Goal: Navigation & Orientation: Find specific page/section

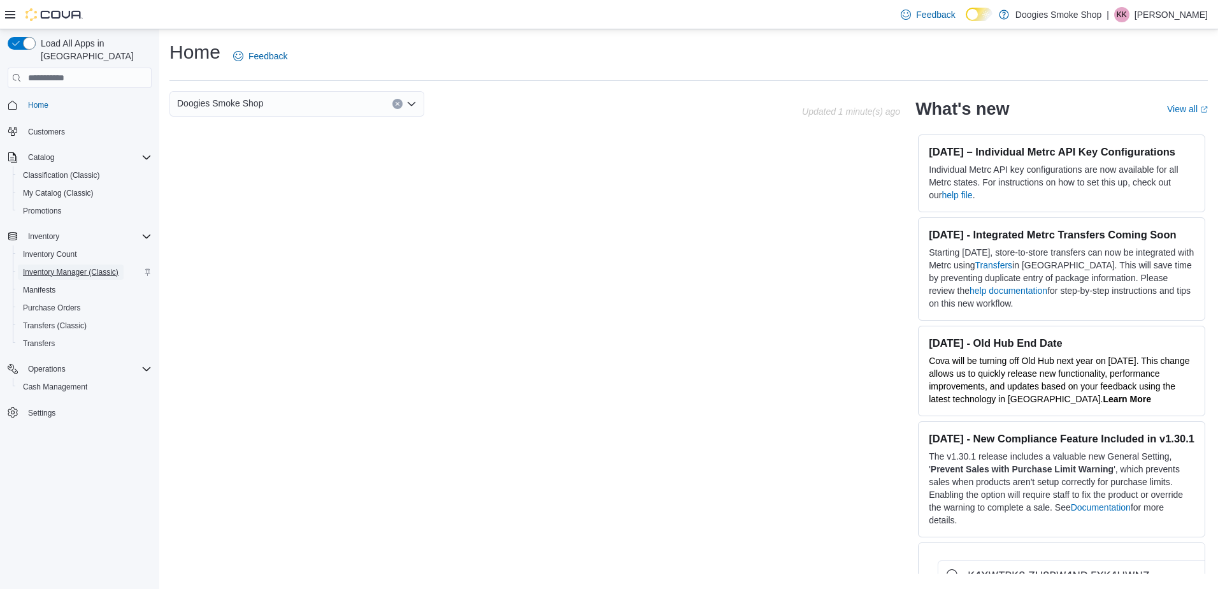
click at [64, 267] on span "Inventory Manager (Classic)" at bounding box center [71, 272] width 96 height 10
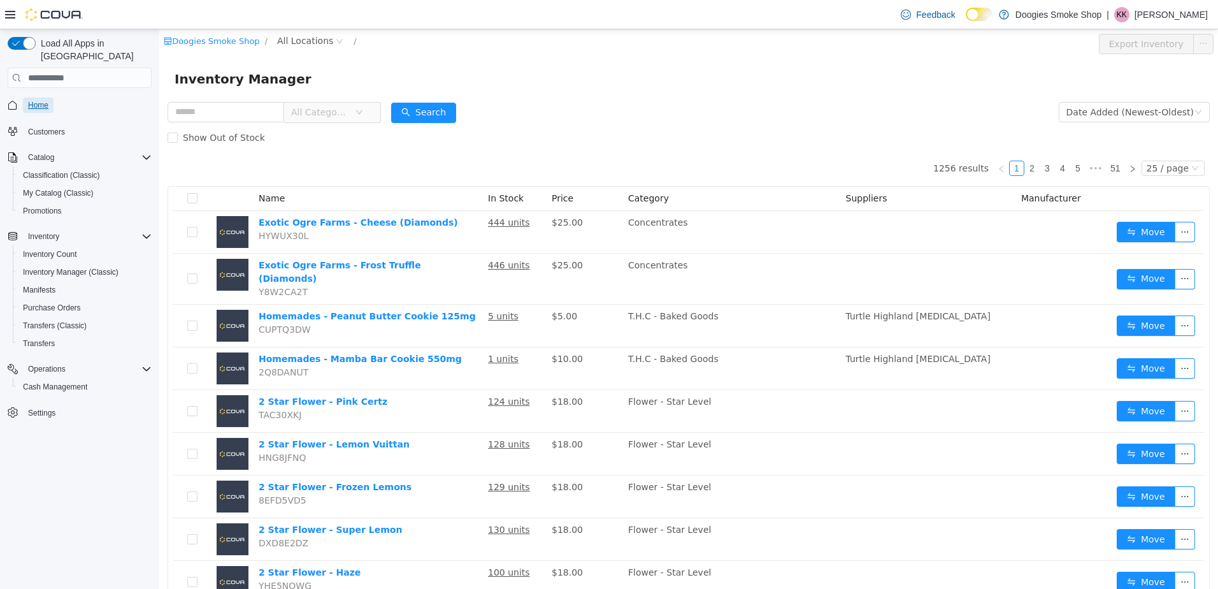
click at [32, 100] on span "Home" at bounding box center [38, 105] width 20 height 10
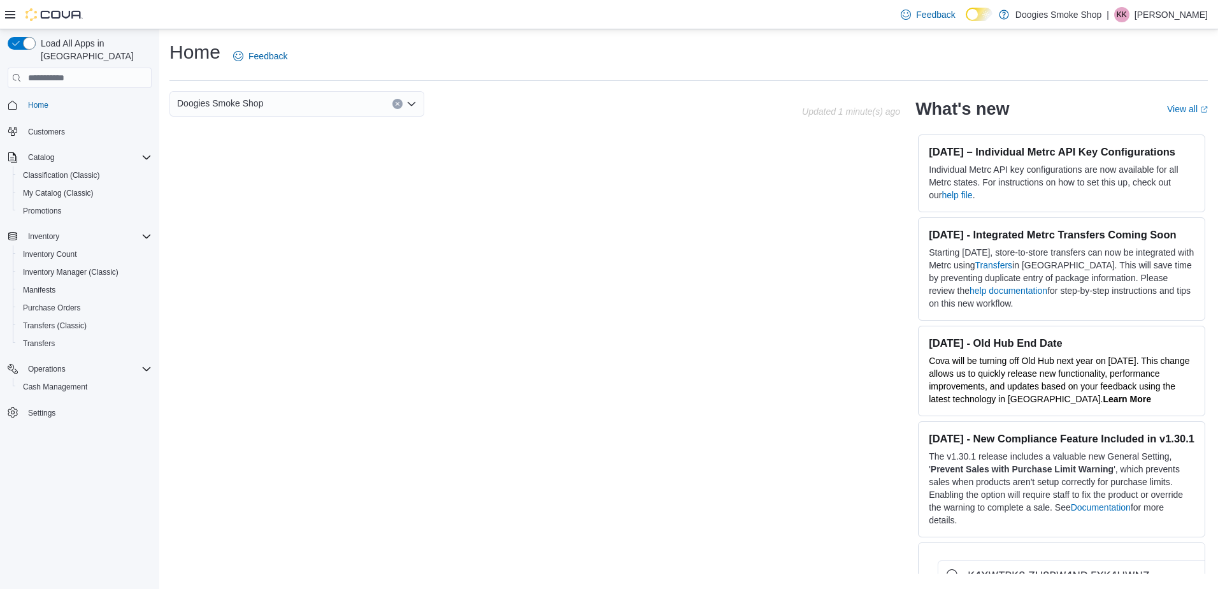
click at [396, 104] on icon "Clear input" at bounding box center [397, 103] width 5 height 5
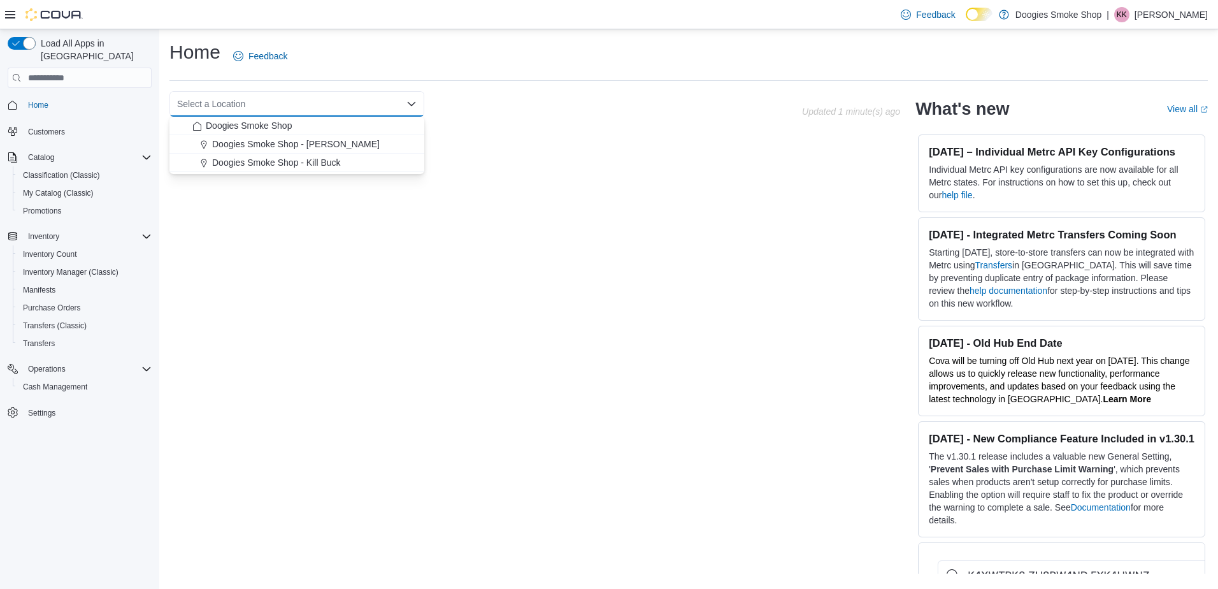
click at [556, 67] on div "Home Feedback" at bounding box center [688, 56] width 1039 height 33
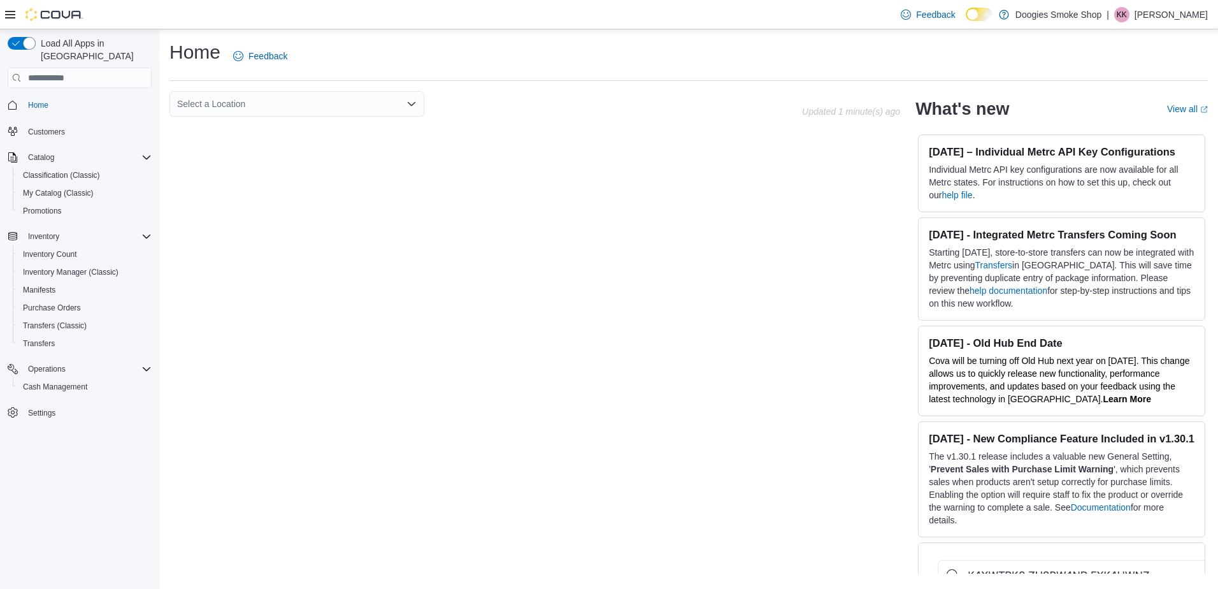
click at [1135, 6] on div "Feedback Dark Mode Doogies Smoke Shop | KK [PERSON_NAME]" at bounding box center [1052, 14] width 312 height 25
click at [82, 170] on span "Classification (Classic)" at bounding box center [61, 175] width 77 height 10
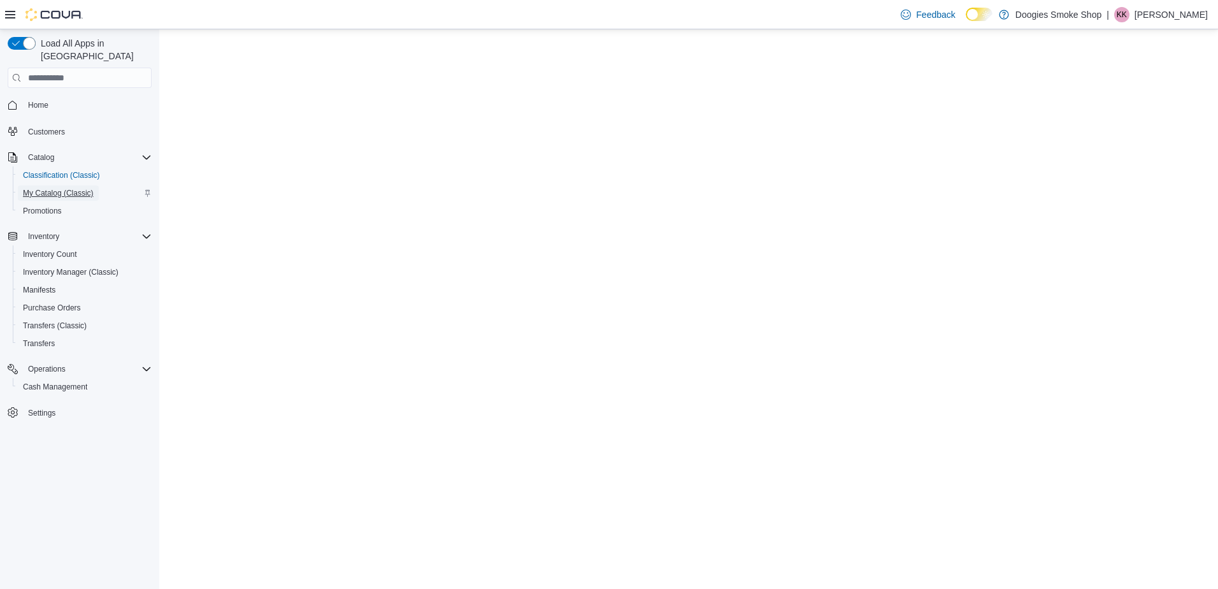
click at [77, 188] on span "My Catalog (Classic)" at bounding box center [58, 193] width 71 height 10
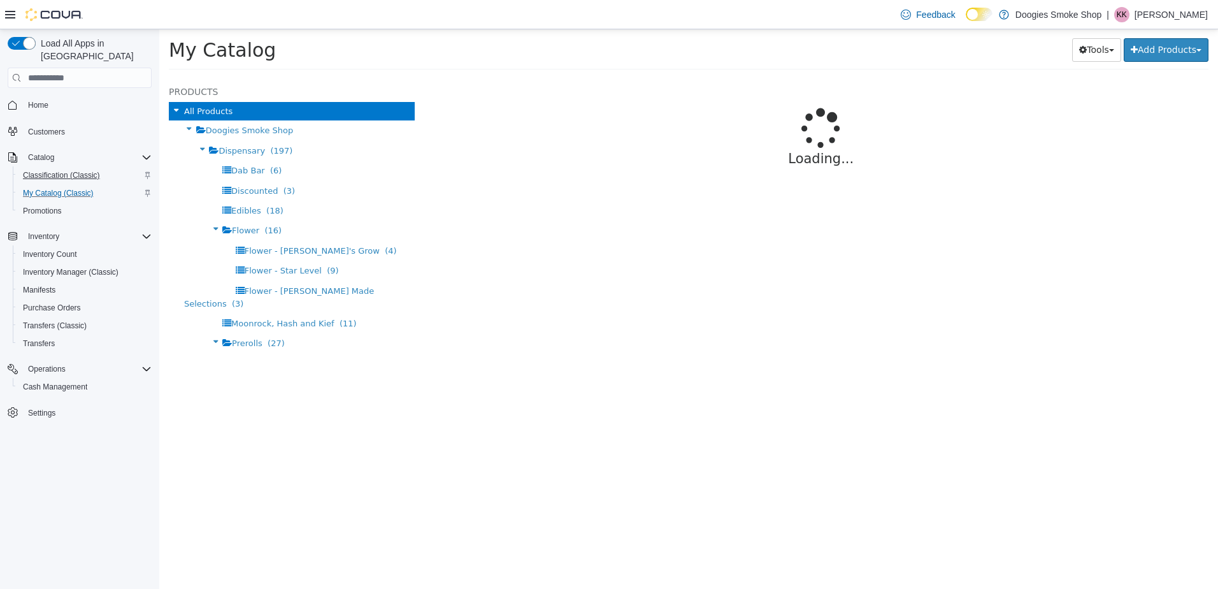
select select "**********"
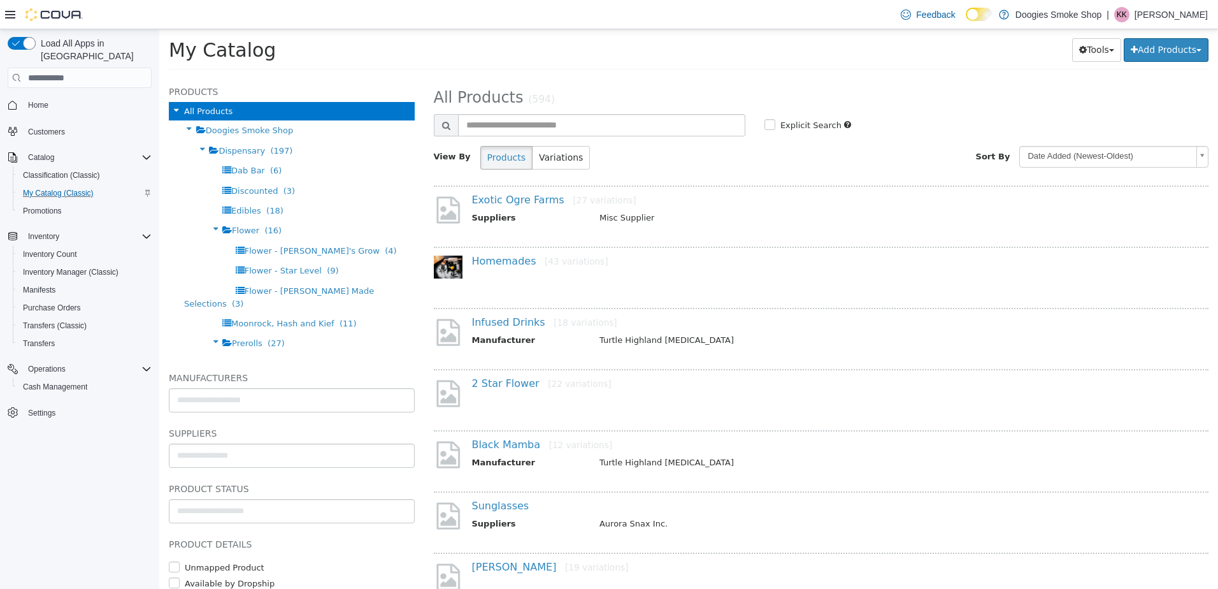
click at [1155, 13] on p "[PERSON_NAME]" at bounding box center [1171, 14] width 73 height 15
click at [1124, 123] on span "Sign Out" at bounding box center [1126, 125] width 34 height 13
